Goal: Task Accomplishment & Management: Use online tool/utility

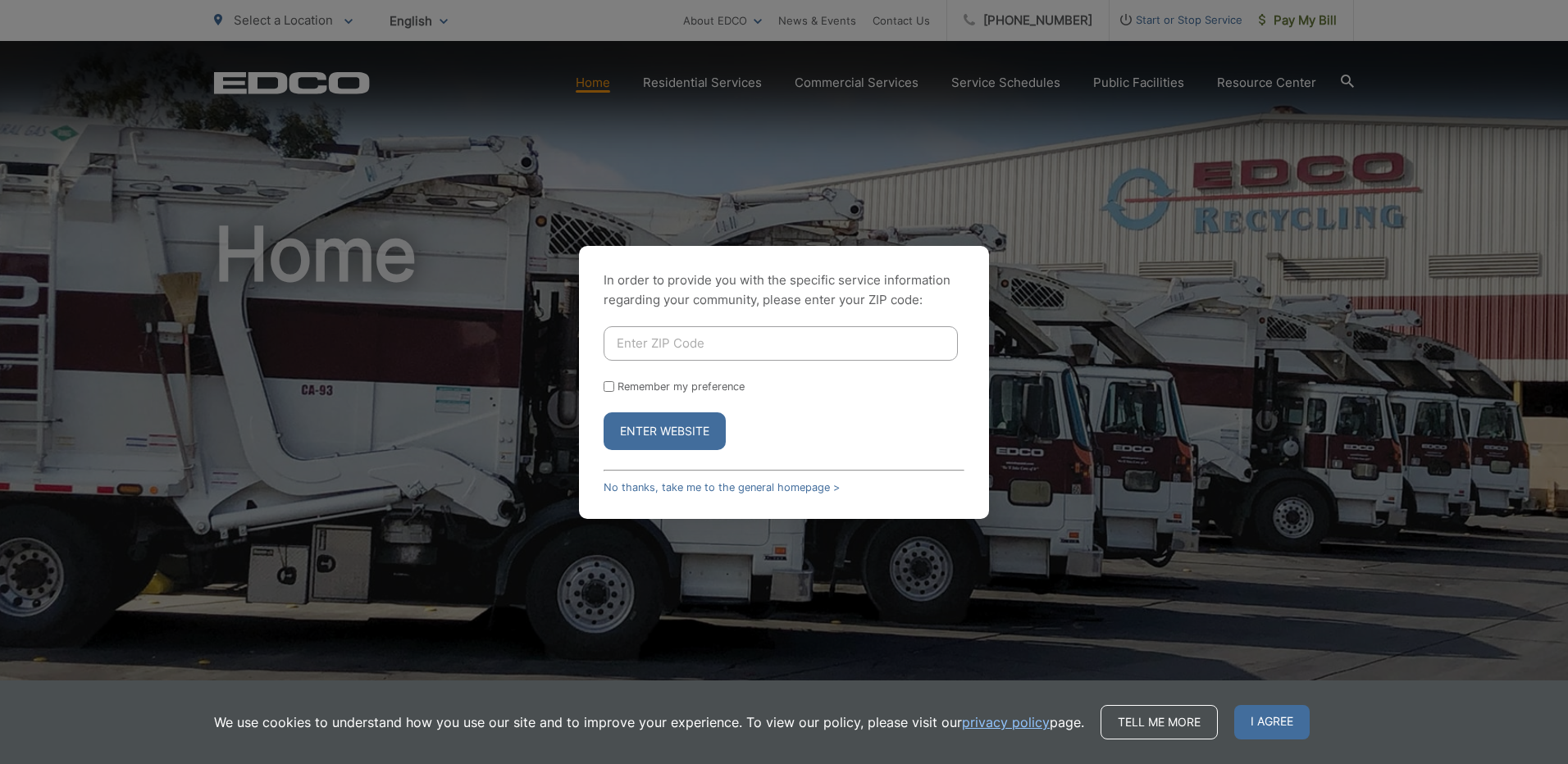
click at [666, 340] on input "Enter ZIP Code" at bounding box center [781, 344] width 354 height 35
type input "92024"
click at [663, 432] on button "Enter Website" at bounding box center [664, 431] width 122 height 38
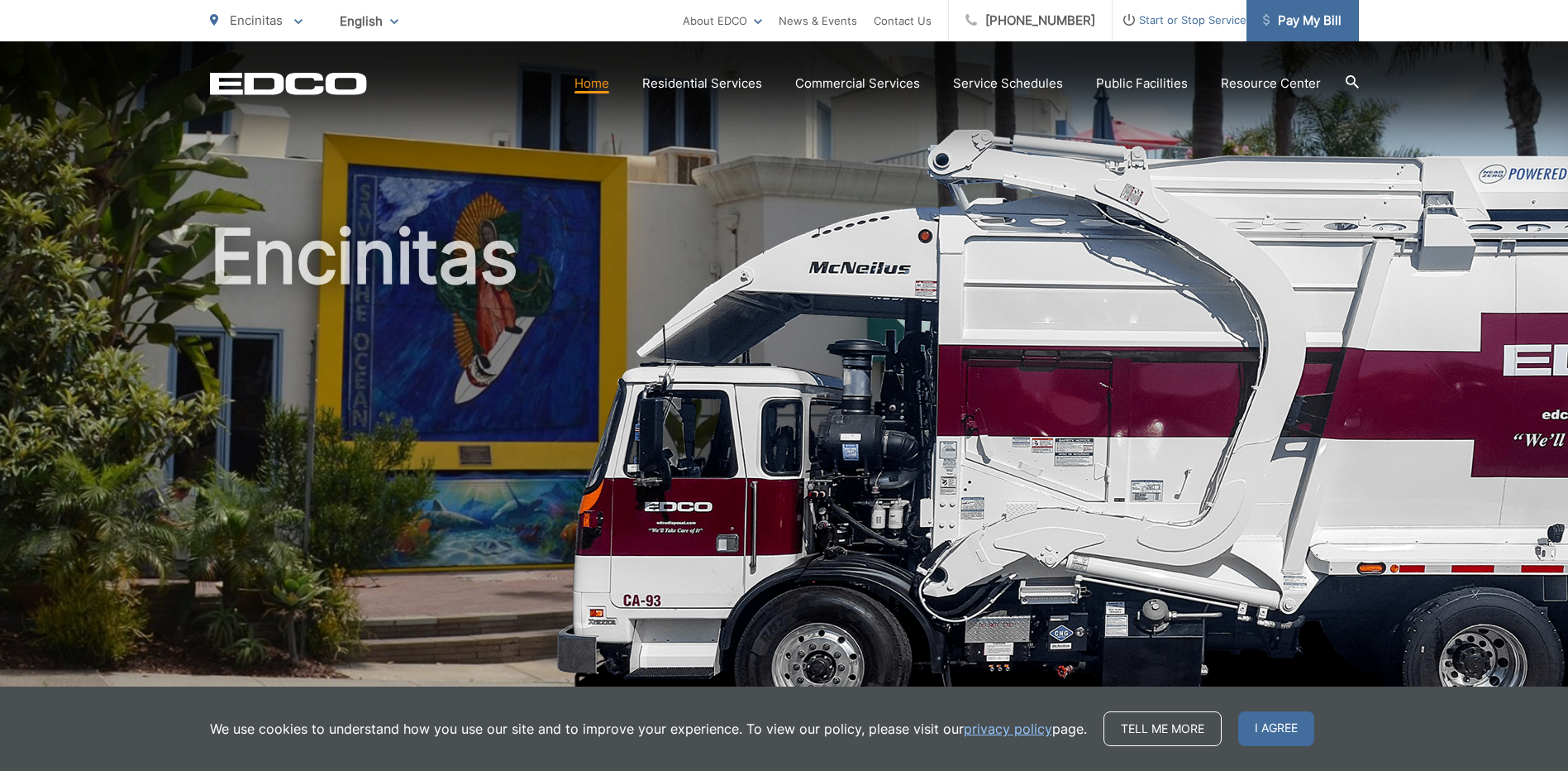
click at [1281, 28] on span "Pay My Bill" at bounding box center [1303, 20] width 79 height 19
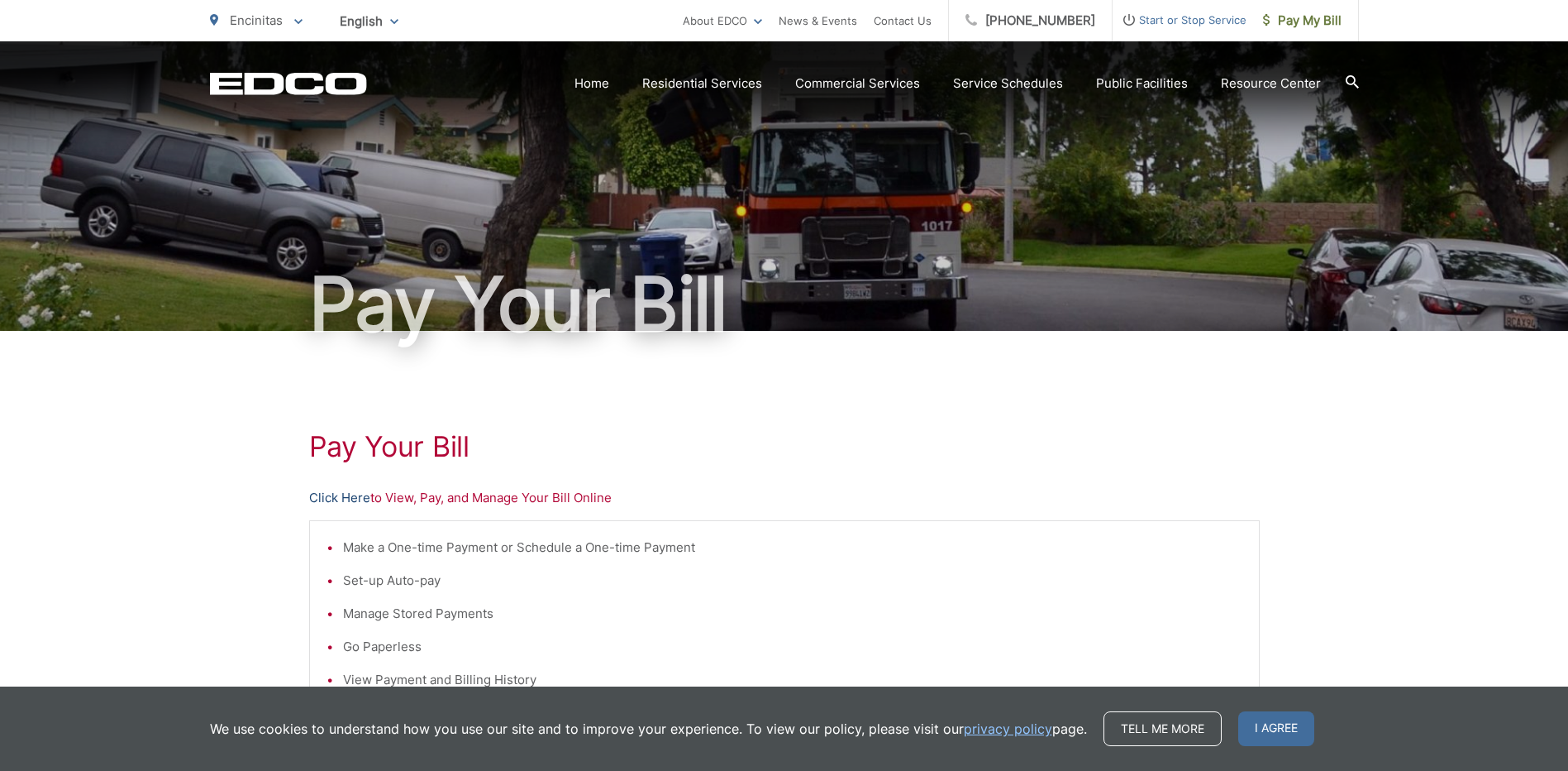
click at [332, 496] on link "Click Here" at bounding box center [340, 497] width 61 height 19
